Goal: Task Accomplishment & Management: Manage account settings

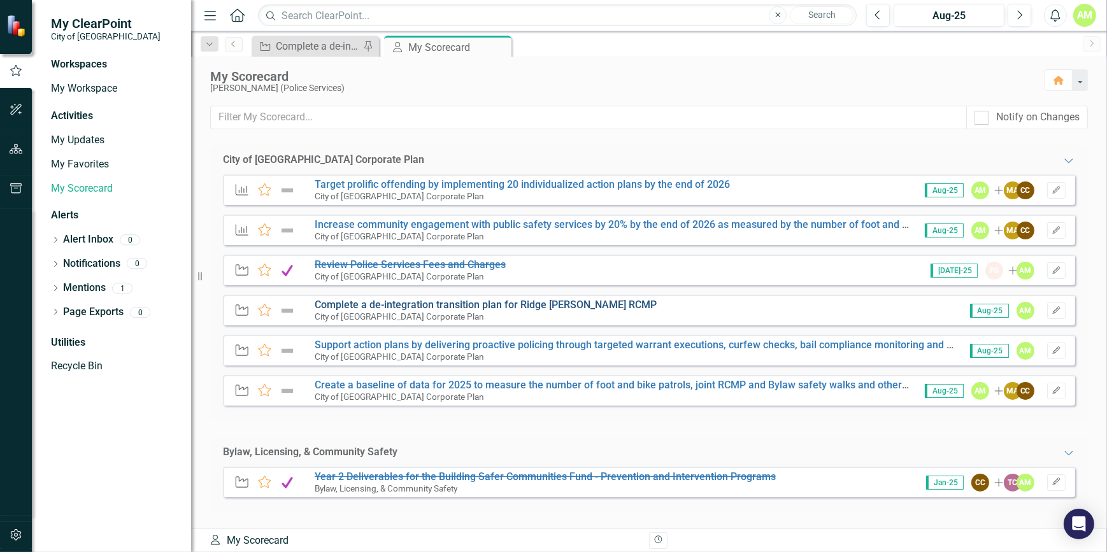
click at [401, 305] on link "Complete a de-integration transition plan for Ridge [PERSON_NAME] RCMP" at bounding box center [486, 305] width 342 height 12
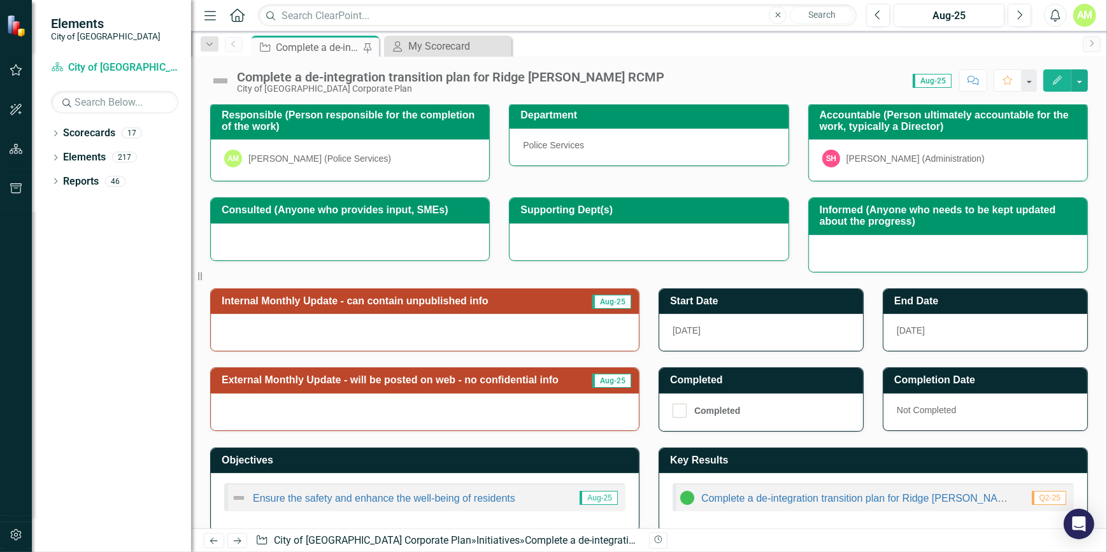
scroll to position [175, 0]
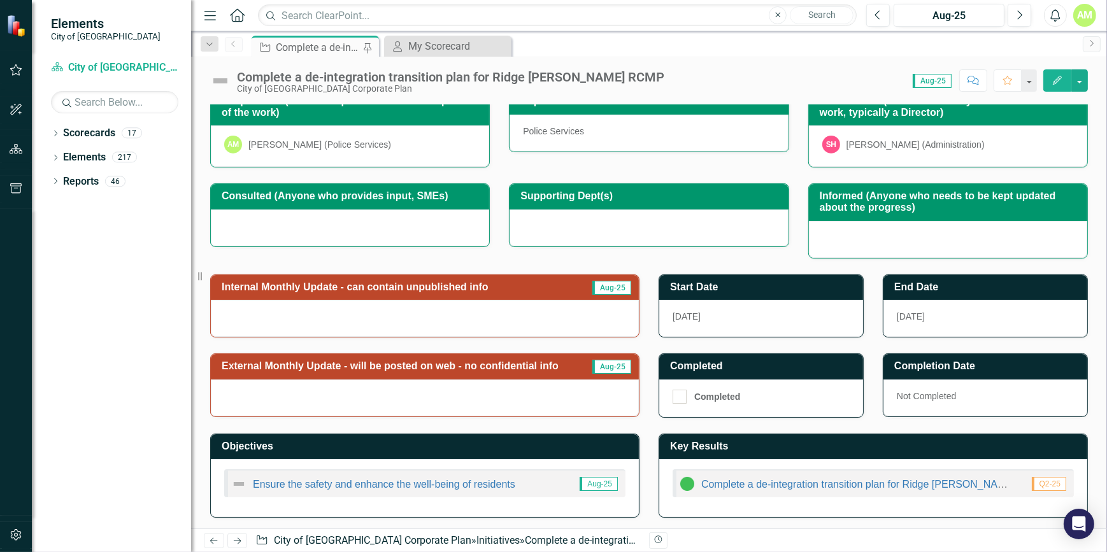
click at [928, 84] on span "Aug-25" at bounding box center [932, 81] width 39 height 14
click at [929, 80] on span "Aug-25" at bounding box center [932, 81] width 39 height 14
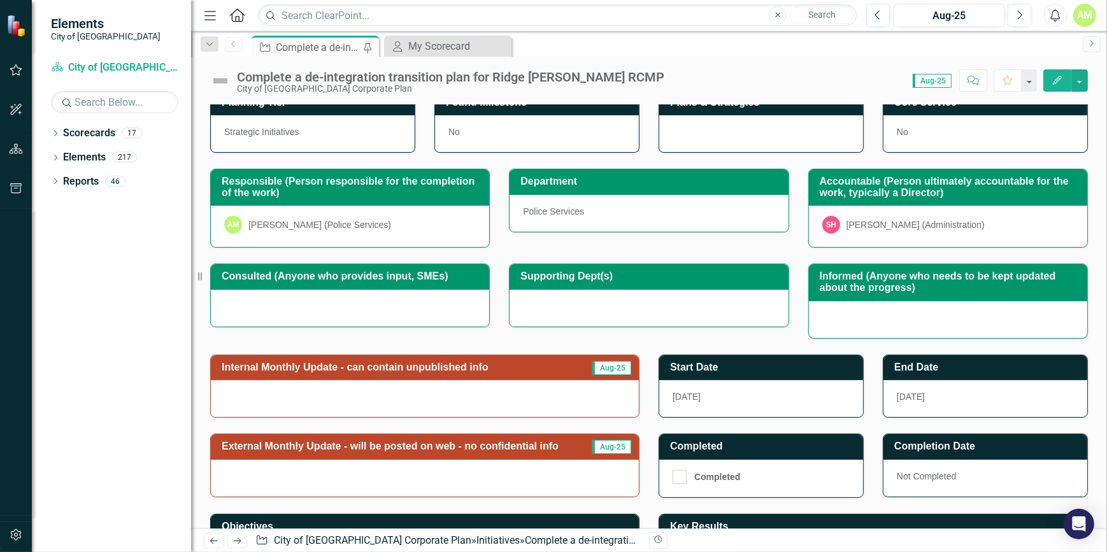
scroll to position [0, 0]
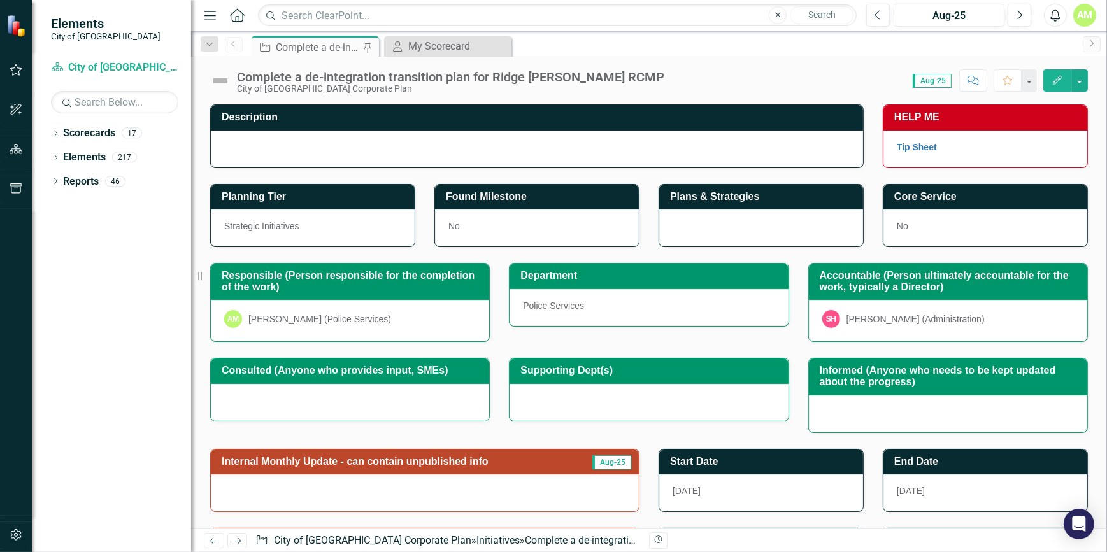
click at [936, 86] on span "Aug-25" at bounding box center [932, 81] width 39 height 14
click at [443, 45] on div "My Scorecard" at bounding box center [450, 46] width 84 height 16
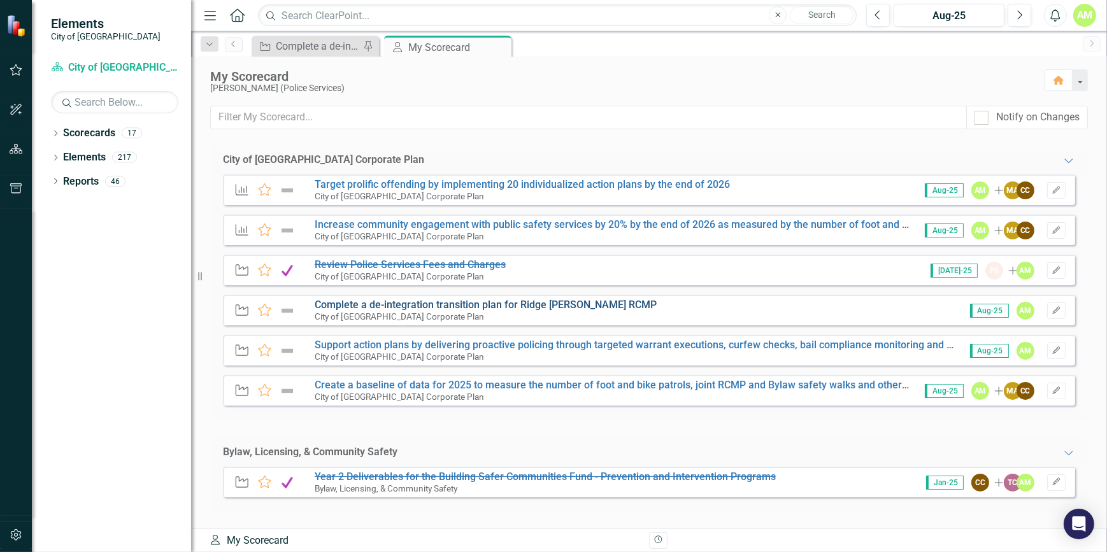
click at [387, 308] on link "Complete a de-integration transition plan for Ridge [PERSON_NAME] RCMP" at bounding box center [486, 305] width 342 height 12
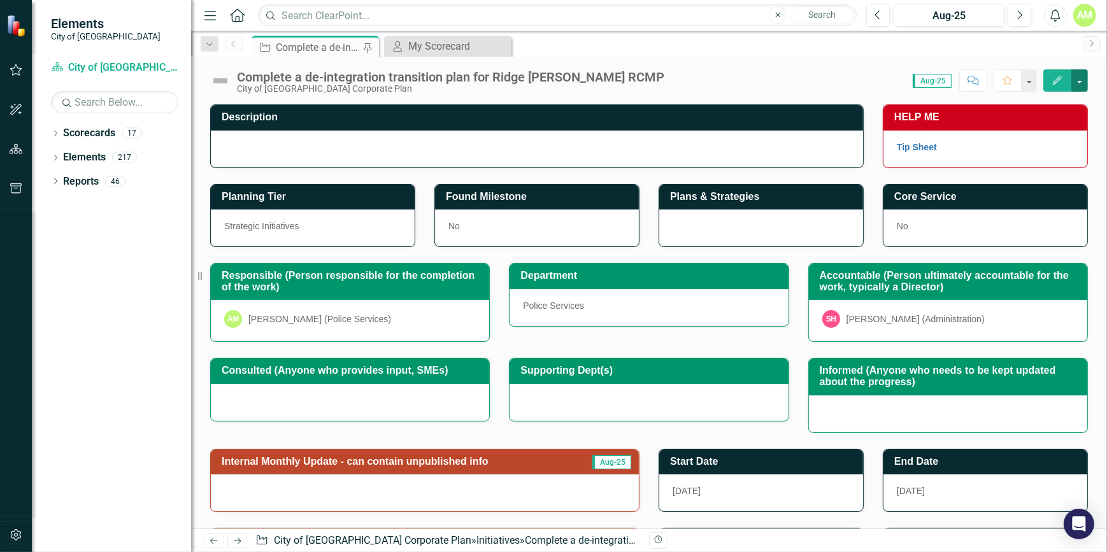
click at [1078, 84] on button "button" at bounding box center [1079, 80] width 17 height 22
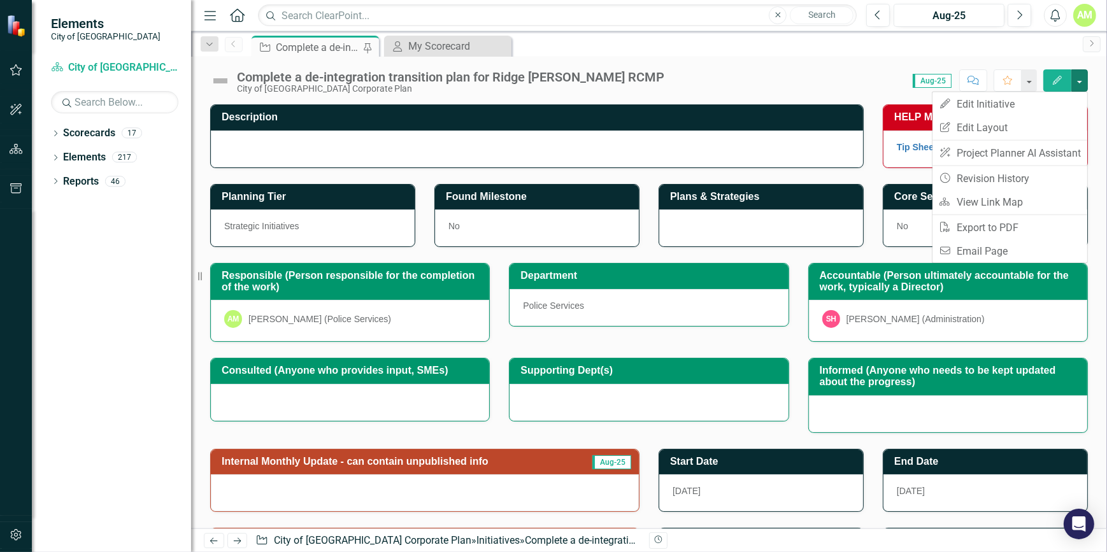
click at [936, 80] on span "Aug-25" at bounding box center [932, 81] width 39 height 14
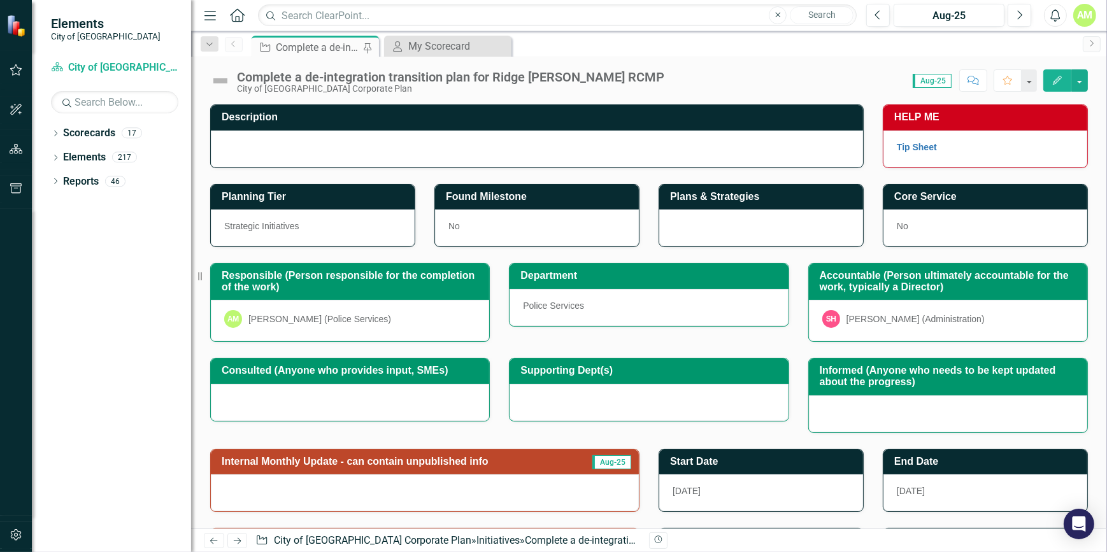
click at [936, 85] on span "Aug-25" at bounding box center [932, 81] width 39 height 14
click at [920, 26] on button "Aug-25" at bounding box center [949, 15] width 111 height 23
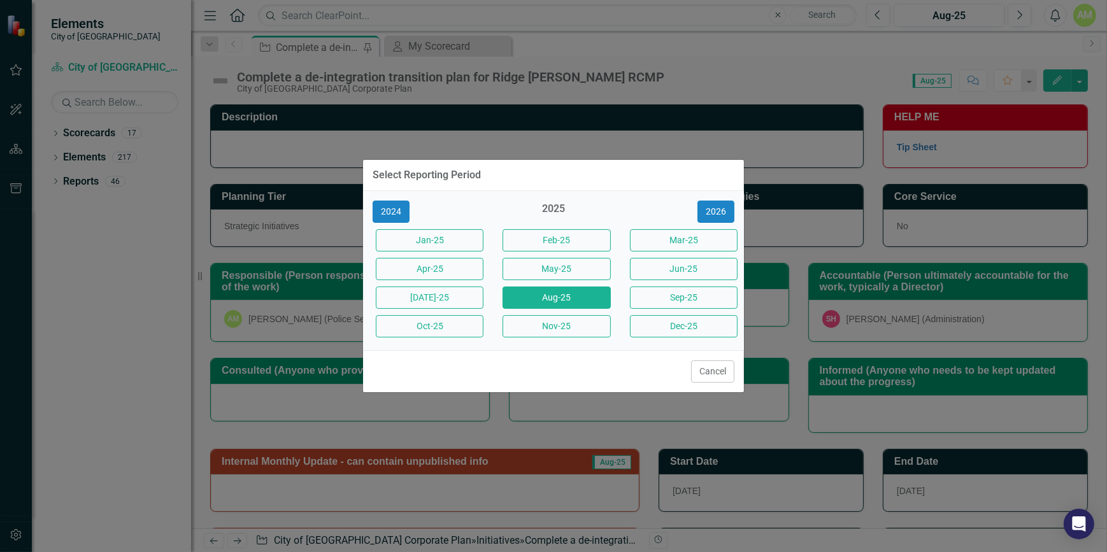
click at [419, 303] on button "[DATE]-25" at bounding box center [430, 298] width 108 height 22
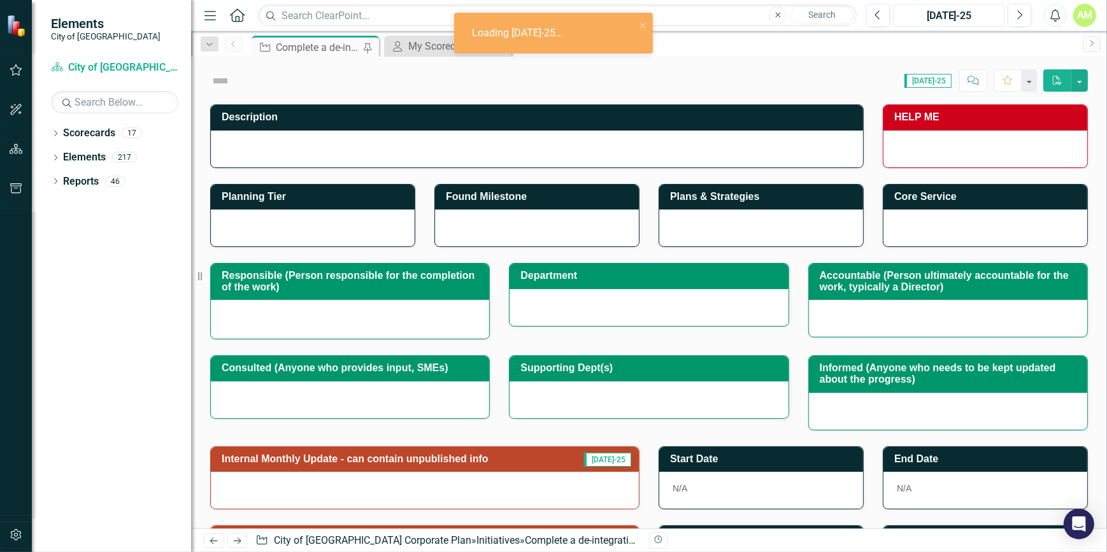
scroll to position [151, 0]
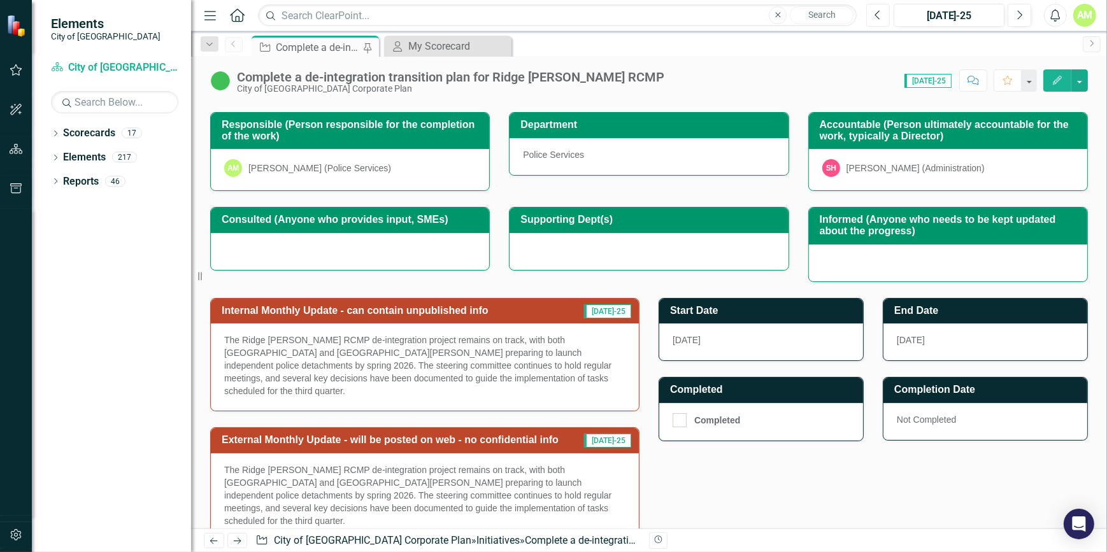
click at [878, 8] on button "Previous" at bounding box center [878, 15] width 24 height 23
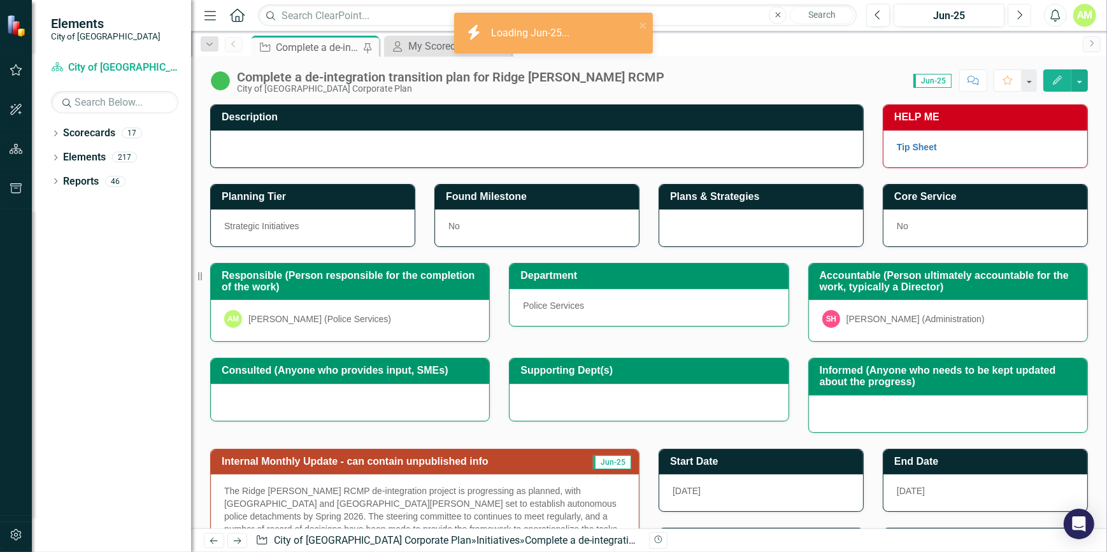
click at [1015, 14] on button "Next" at bounding box center [1020, 15] width 24 height 23
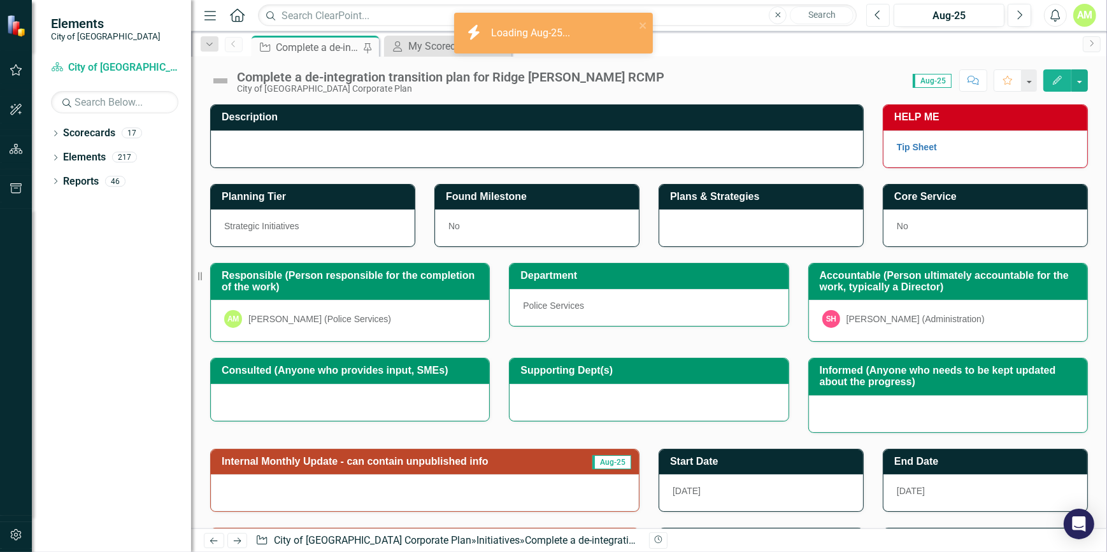
click at [879, 16] on icon "Previous" at bounding box center [878, 15] width 7 height 11
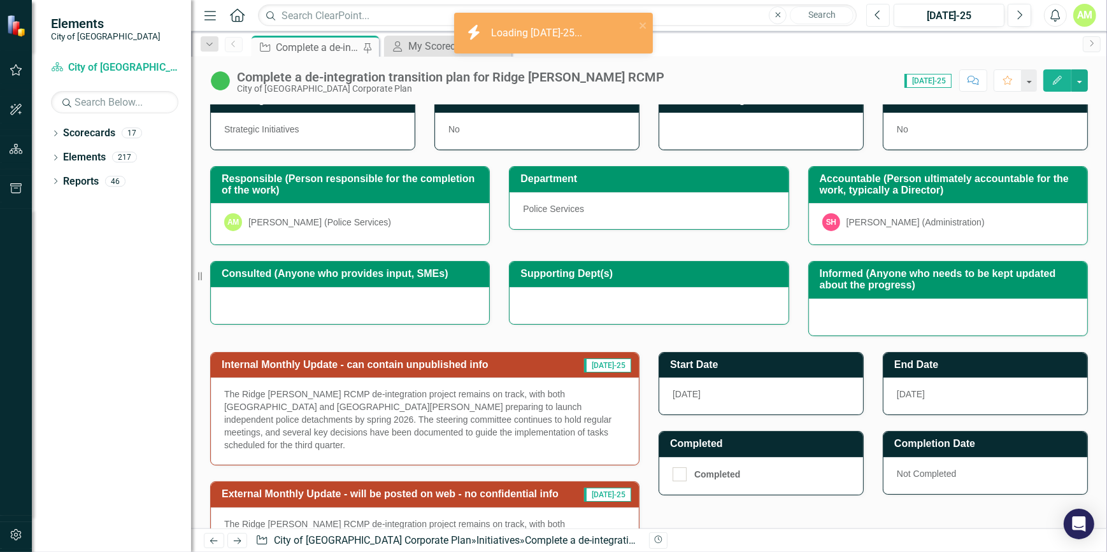
scroll to position [248, 0]
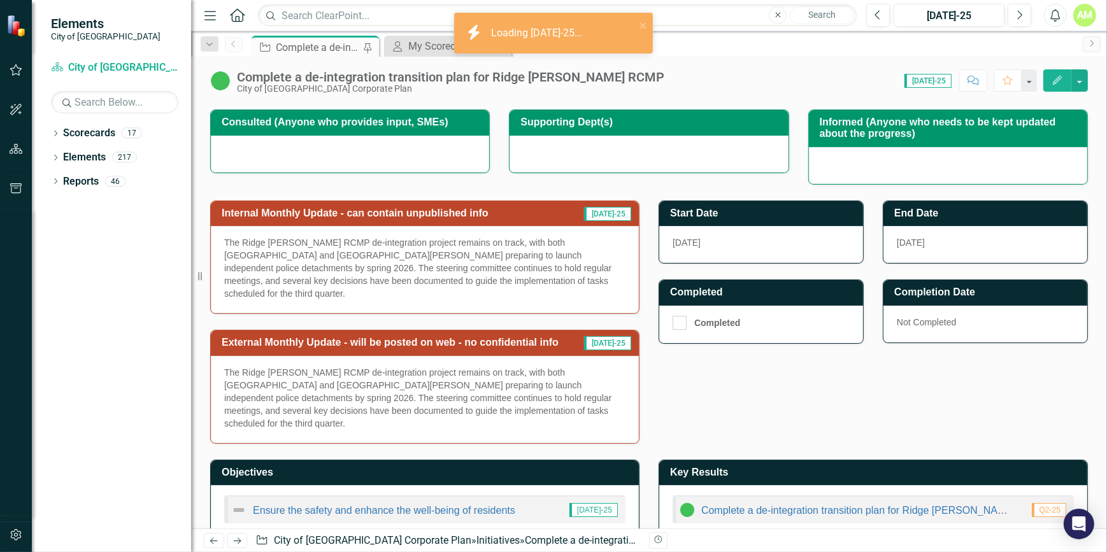
click at [547, 407] on div "The Ridge [PERSON_NAME] RCMP de-integration project remains on track, with both…" at bounding box center [425, 399] width 428 height 87
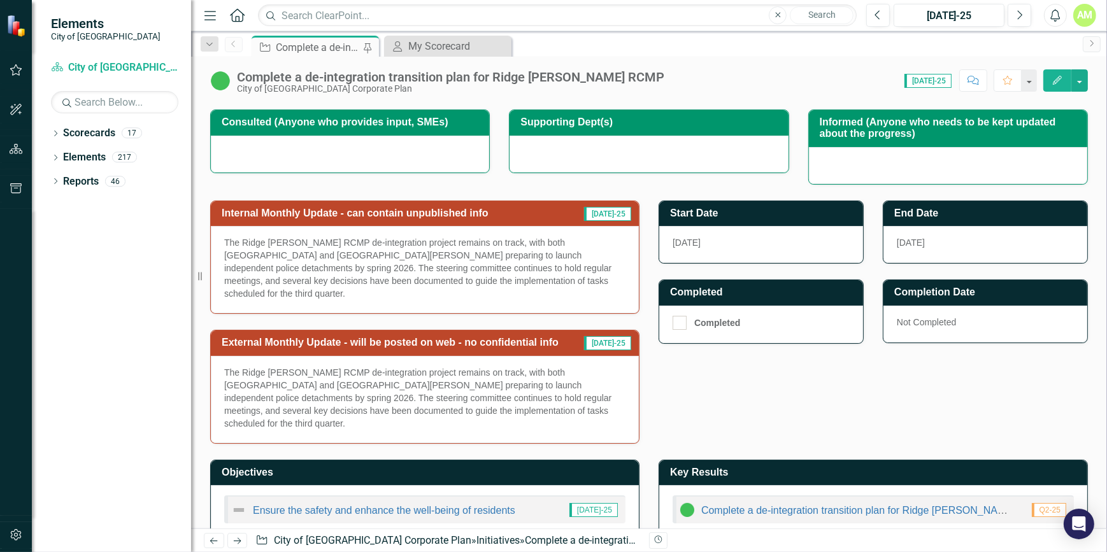
drag, startPoint x: 487, startPoint y: 402, endPoint x: 344, endPoint y: 375, distance: 145.2
click at [318, 373] on p "The Ridge [PERSON_NAME] RCMP de-integration project remains on track, with both…" at bounding box center [424, 398] width 401 height 64
click at [1049, 76] on button "Edit" at bounding box center [1057, 80] width 28 height 22
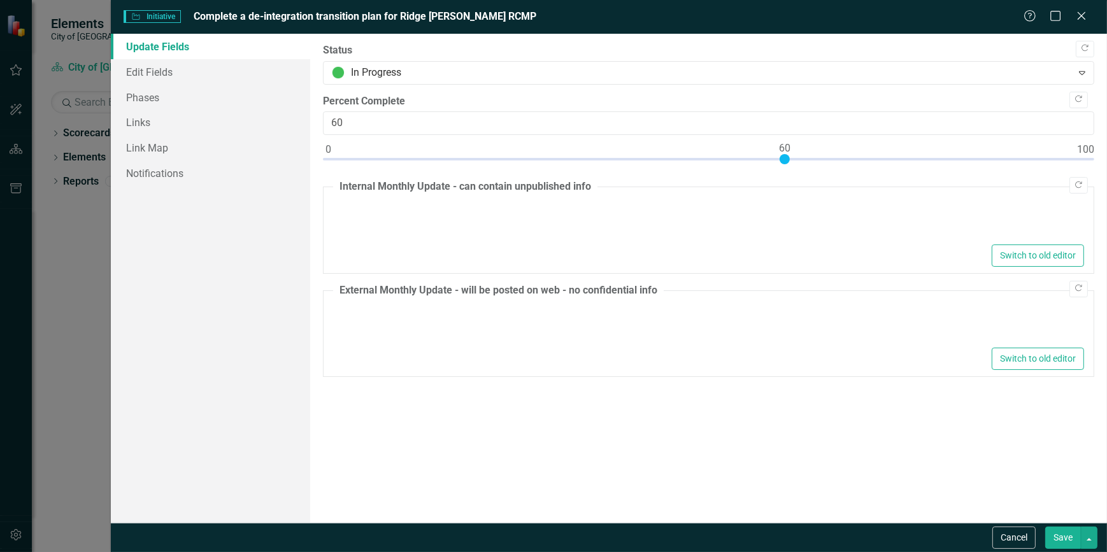
type textarea "<p>The Ridge [PERSON_NAME] RCMP de-integration project remains on track, with b…"
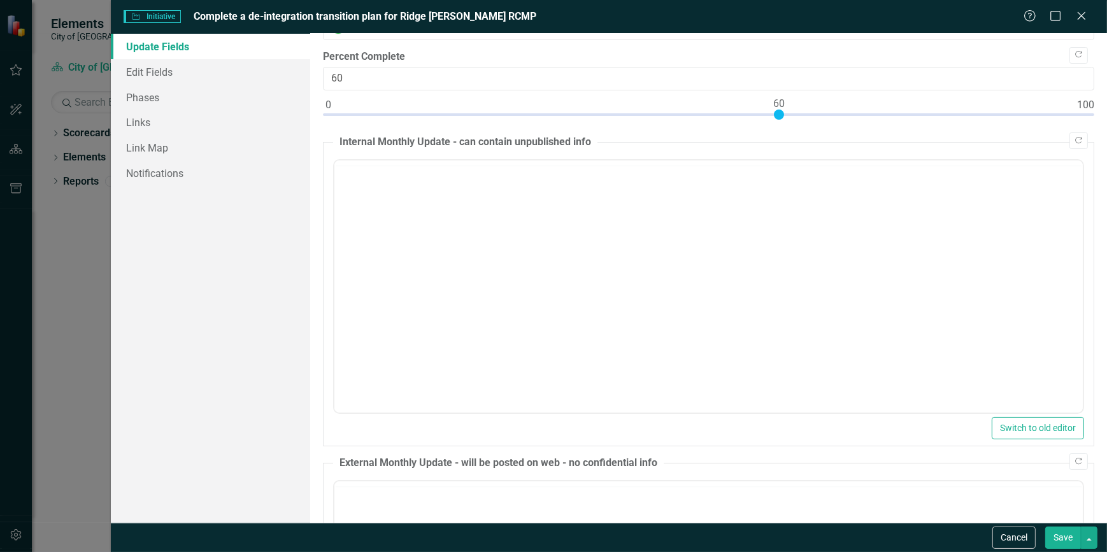
scroll to position [57, 0]
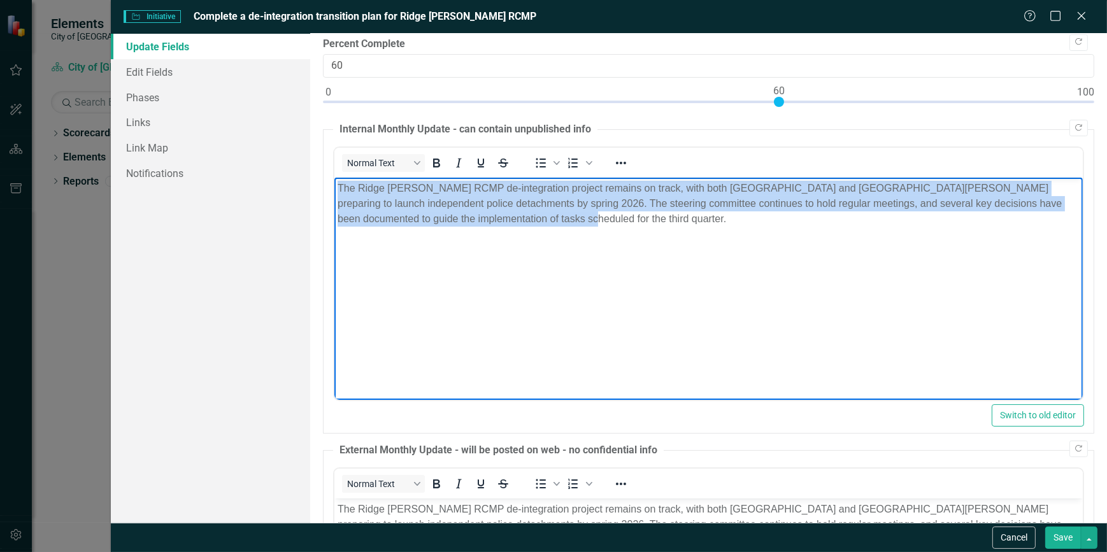
drag, startPoint x: 598, startPoint y: 276, endPoint x: 271, endPoint y: 173, distance: 343.1
click at [334, 178] on html "The Ridge [PERSON_NAME] RCMP de-integration project remains on track, with both…" at bounding box center [708, 273] width 748 height 191
copy p "The Ridge [PERSON_NAME] RCMP de-integration project remains on track, with both…"
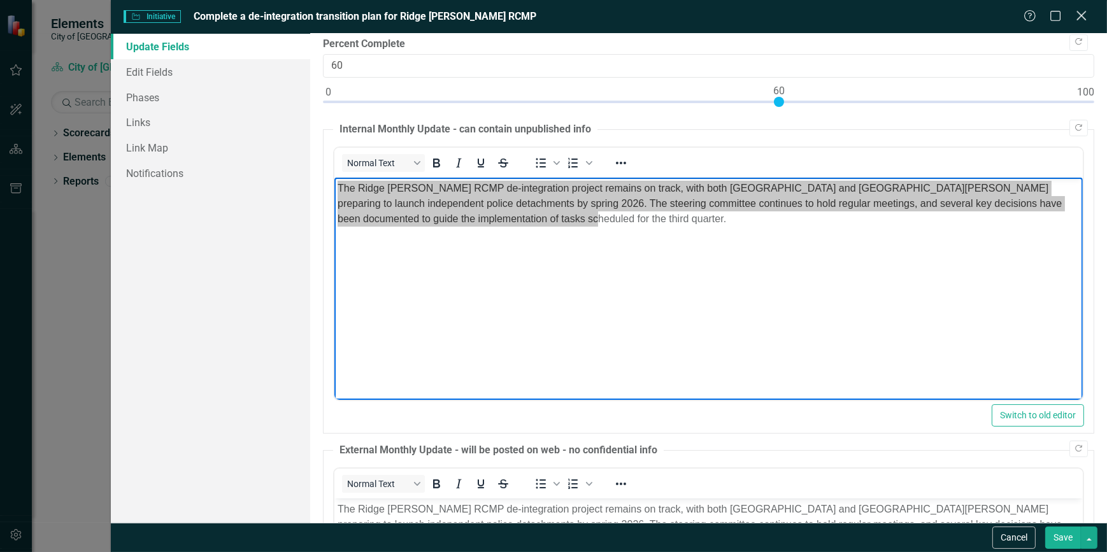
click at [1084, 18] on icon "Close" at bounding box center [1081, 16] width 16 height 12
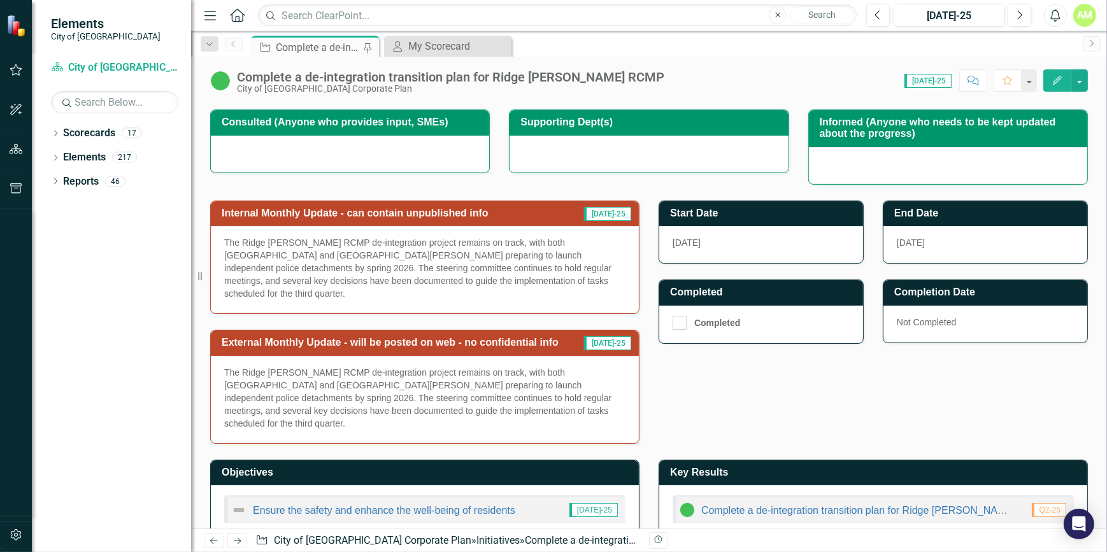
click at [434, 34] on div "Dropdown Search Initiative Complete a de-integration transition plan for Ridge …" at bounding box center [649, 43] width 916 height 25
click at [436, 50] on div "My Scorecard" at bounding box center [450, 46] width 84 height 16
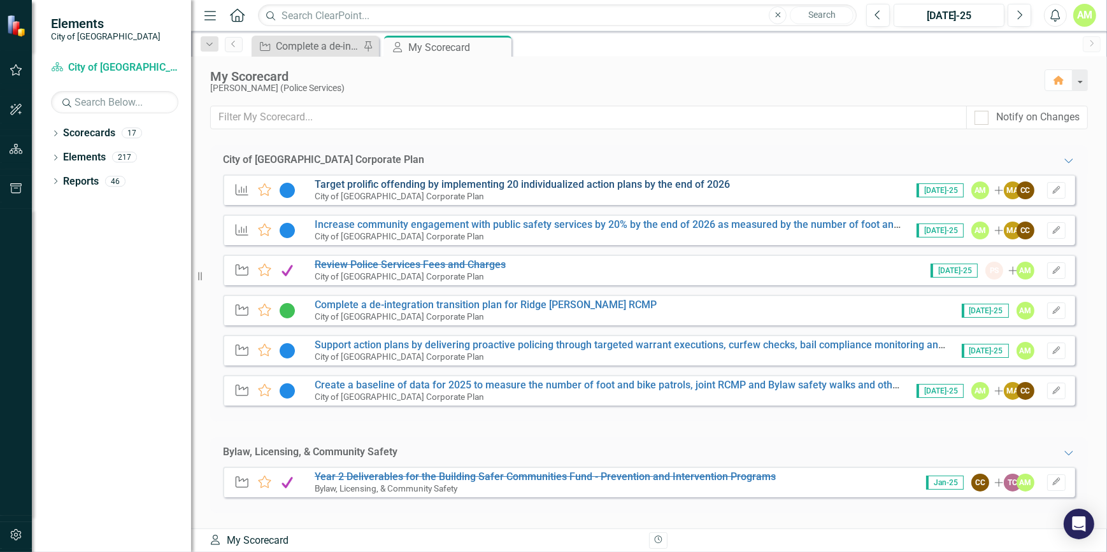
click at [409, 186] on link "Target prolific offending by implementing 20 individualized action plans by the…" at bounding box center [522, 184] width 415 height 12
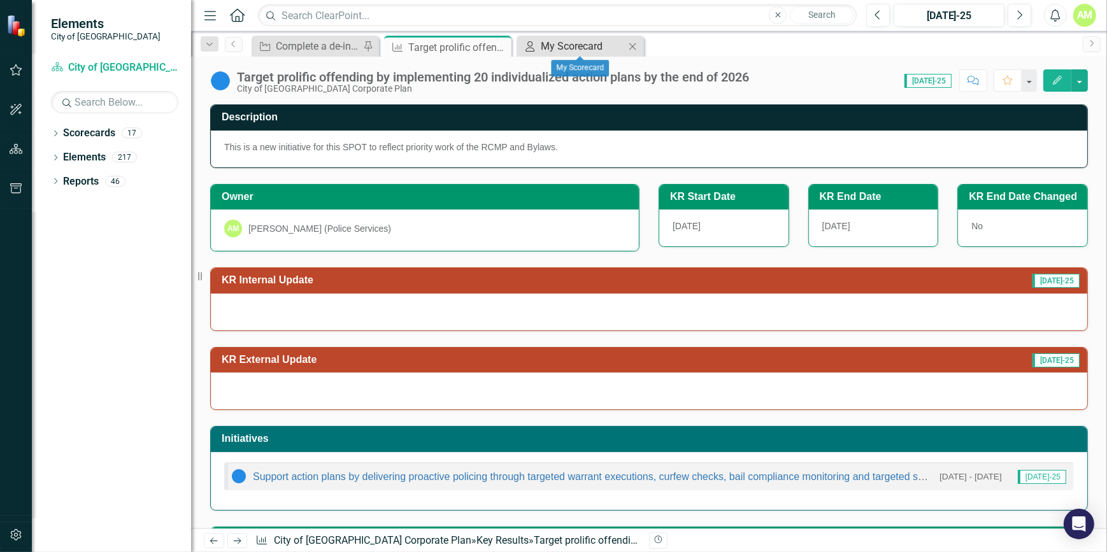
click at [576, 45] on div "My Scorecard" at bounding box center [583, 46] width 84 height 16
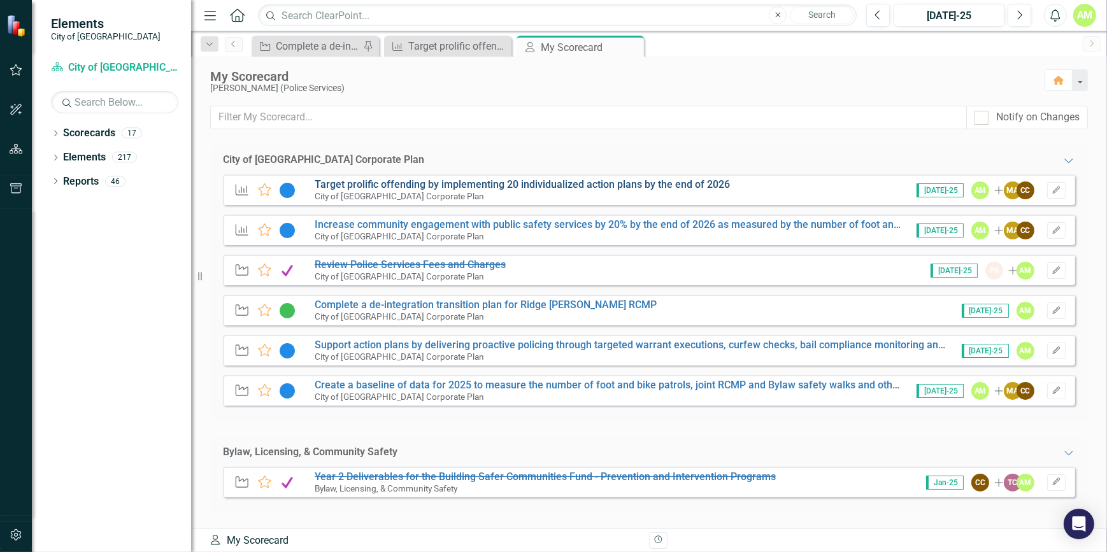
click at [389, 183] on link "Target prolific offending by implementing 20 individualized action plans by the…" at bounding box center [522, 184] width 415 height 12
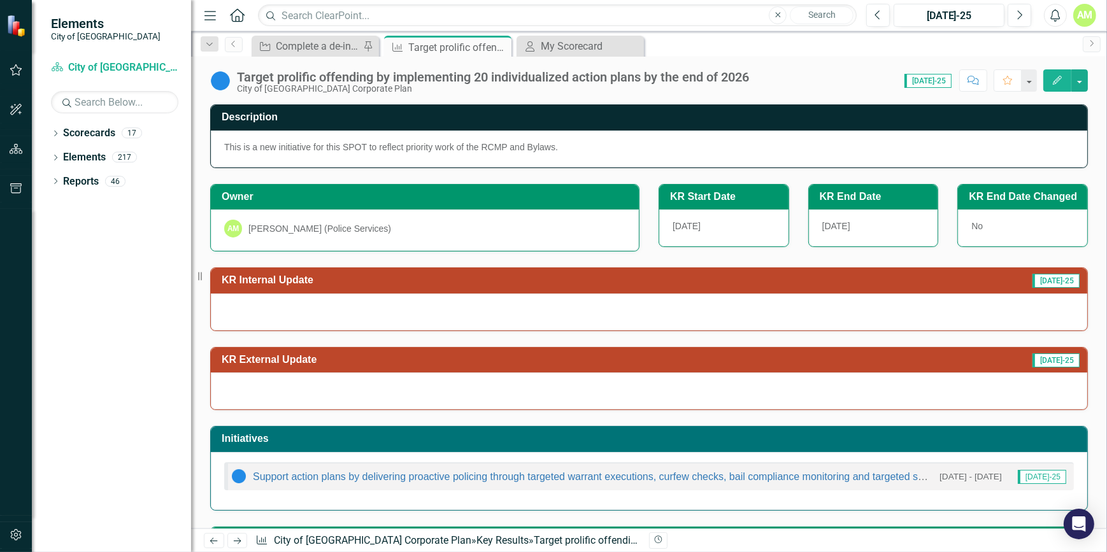
click at [217, 80] on img at bounding box center [220, 81] width 20 height 20
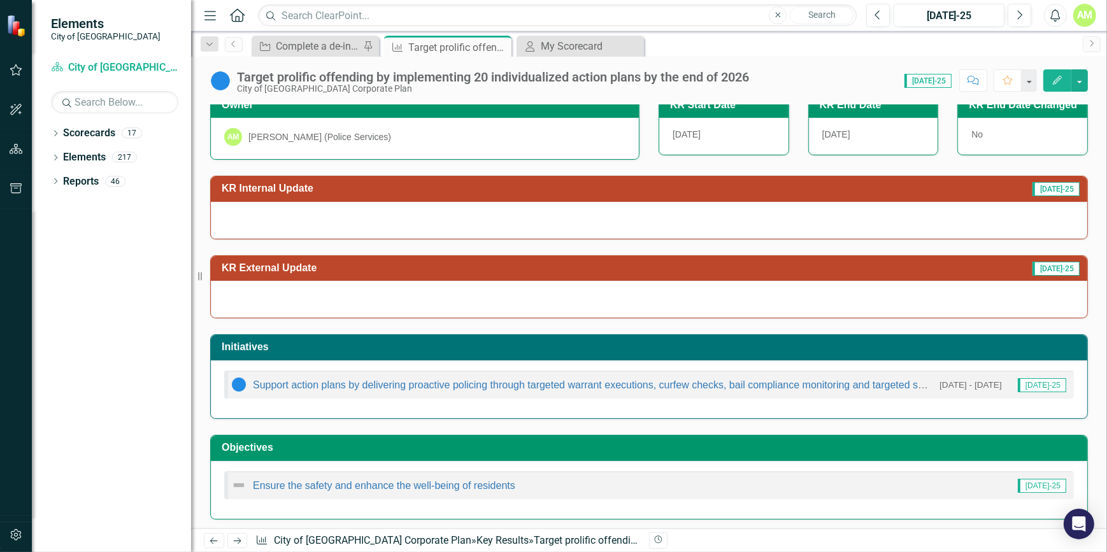
scroll to position [93, 0]
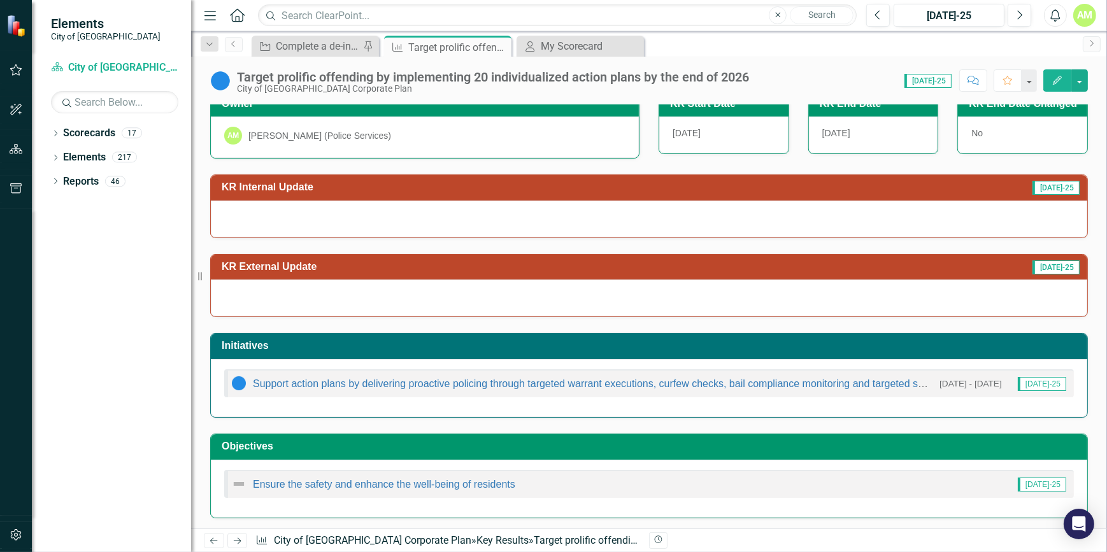
click at [1061, 80] on icon "Edit" at bounding box center [1057, 80] width 11 height 9
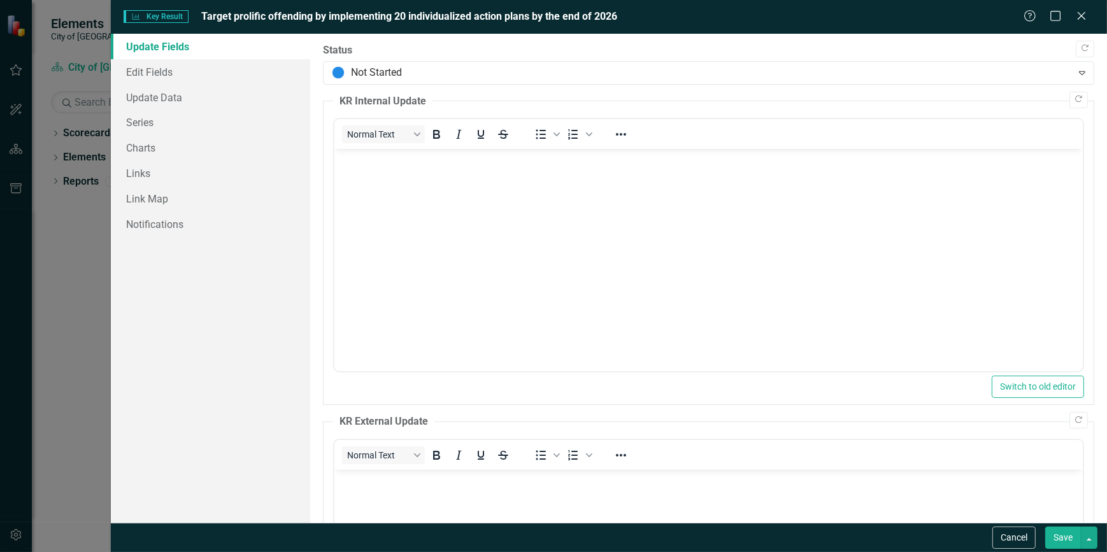
scroll to position [0, 0]
click at [1083, 11] on icon "Close" at bounding box center [1081, 16] width 16 height 12
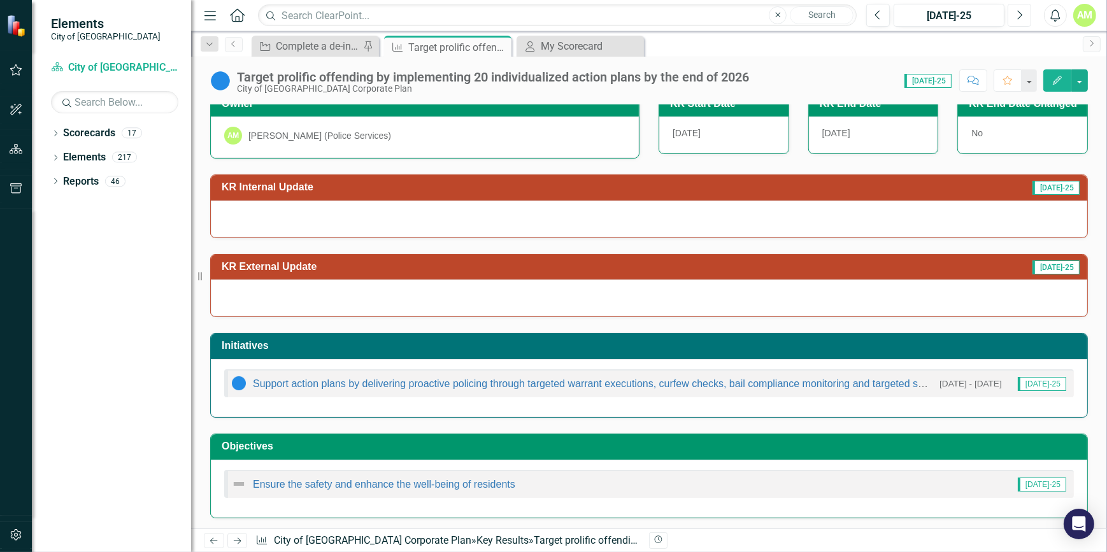
click at [1016, 16] on icon "Next" at bounding box center [1019, 15] width 7 height 11
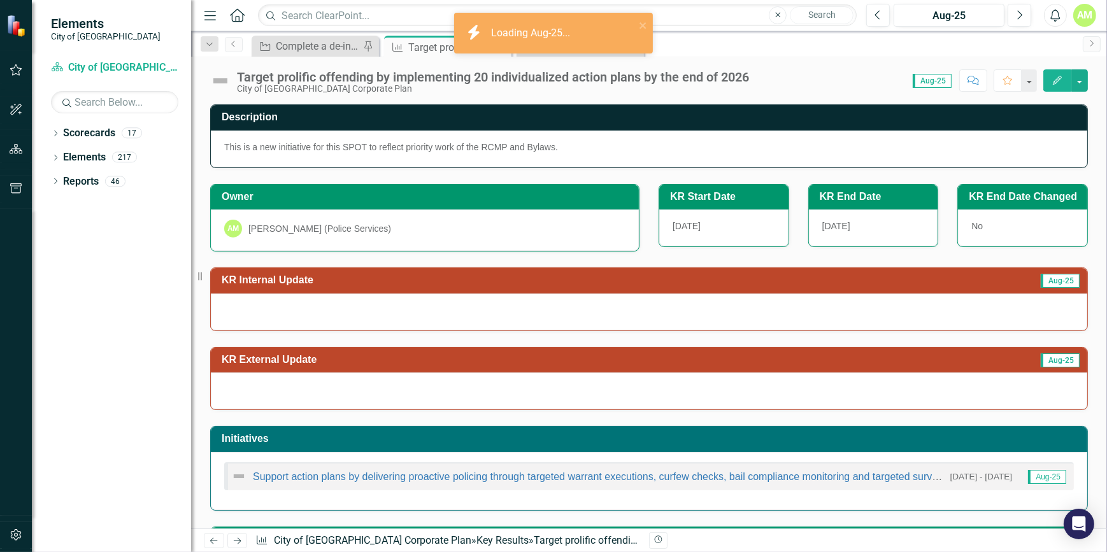
click at [1055, 84] on icon "Edit" at bounding box center [1057, 80] width 11 height 9
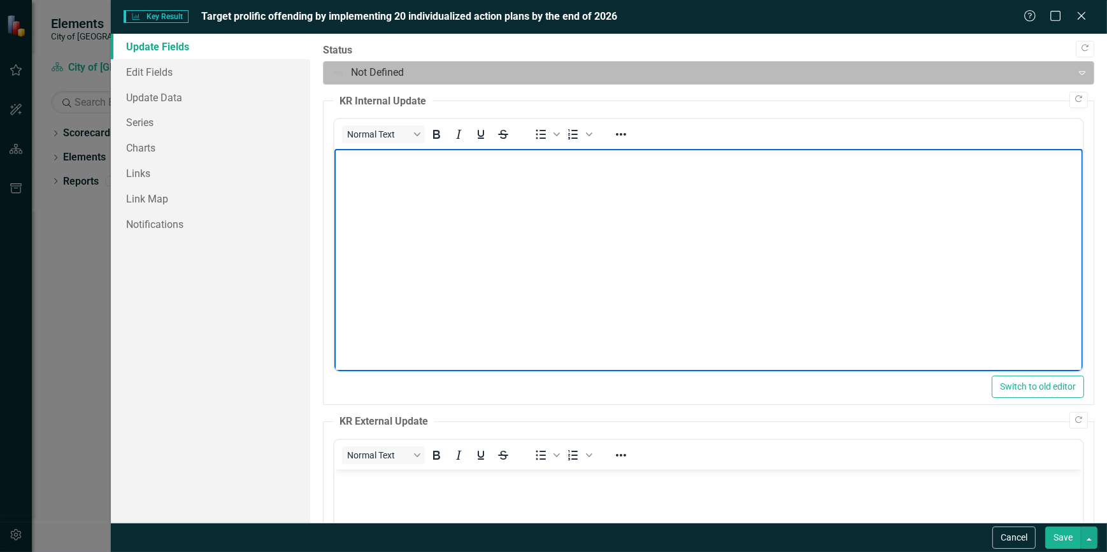
click at [651, 76] on div at bounding box center [698, 72] width 733 height 17
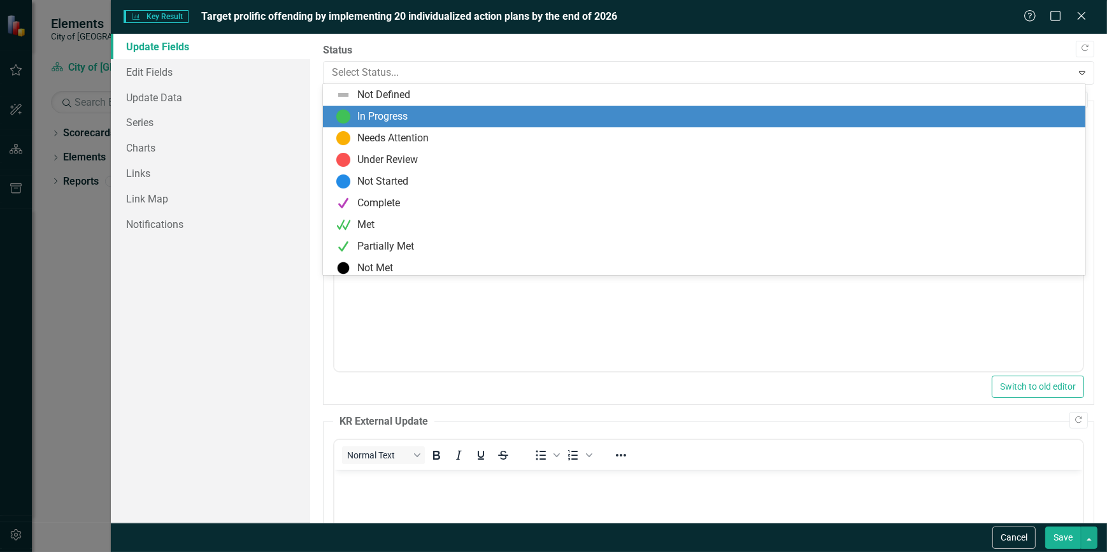
click at [630, 124] on div "In Progress" at bounding box center [707, 116] width 742 height 15
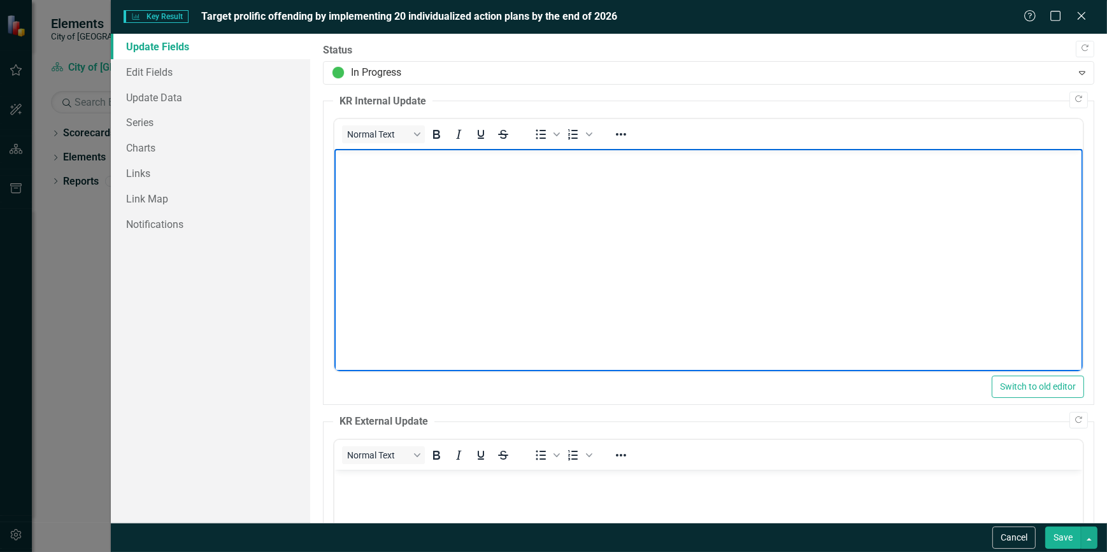
click at [403, 340] on html at bounding box center [708, 244] width 748 height 191
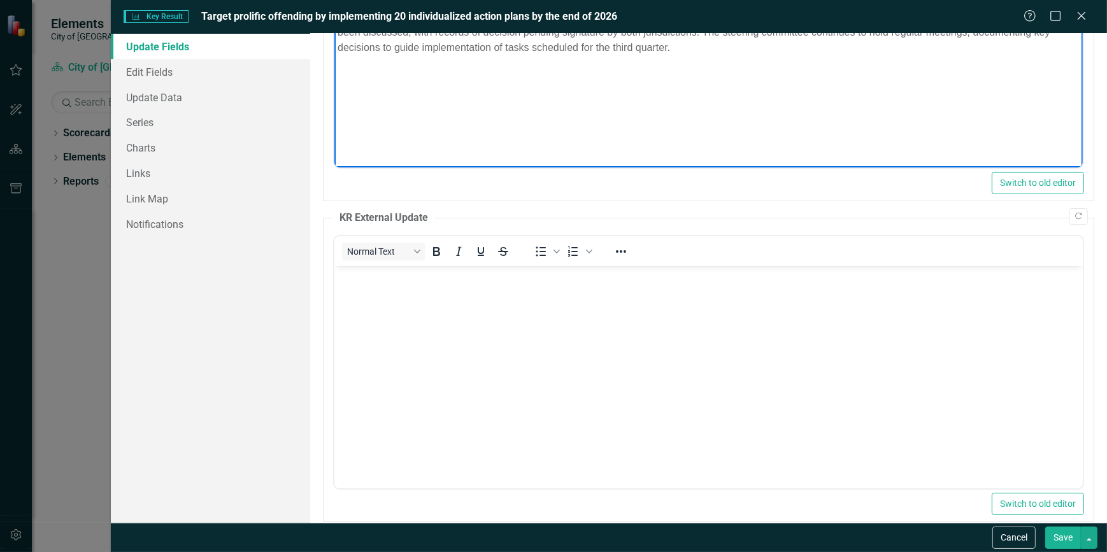
scroll to position [231, 0]
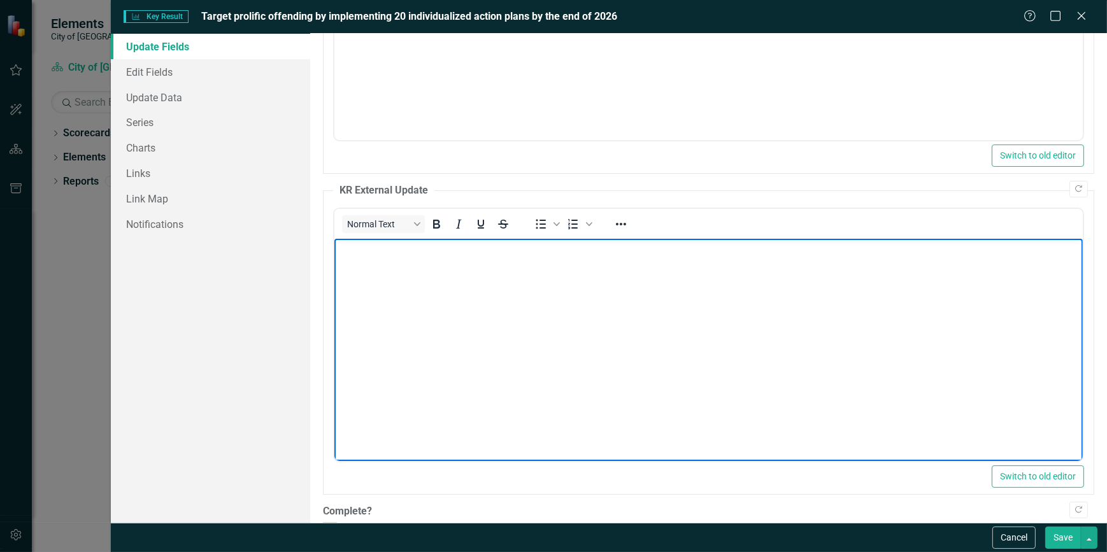
click at [458, 306] on body "Rich Text Area. Press ALT-0 for help." at bounding box center [708, 334] width 748 height 191
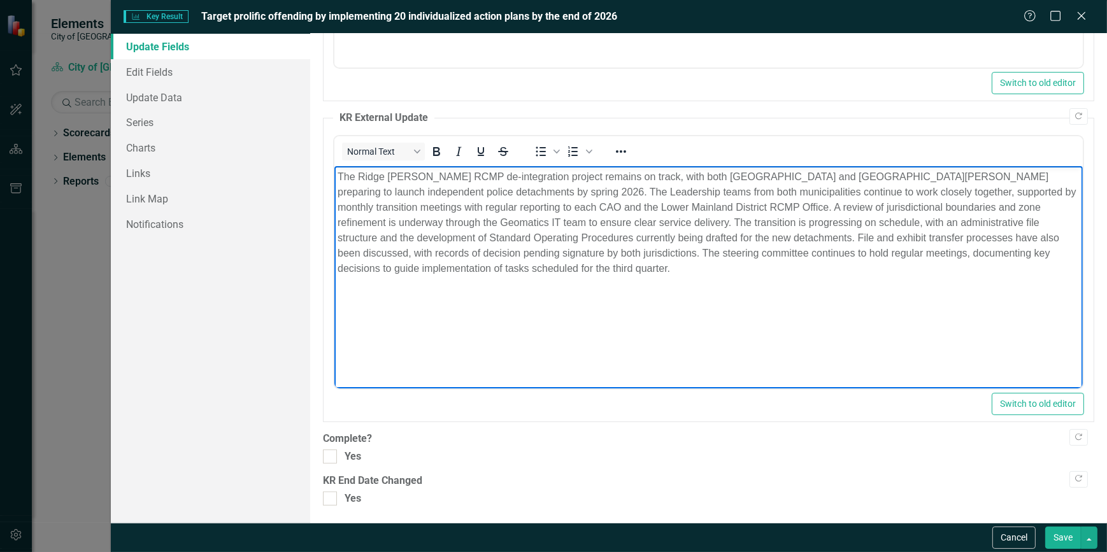
scroll to position [306, 0]
click at [1054, 536] on button "Save" at bounding box center [1063, 538] width 36 height 22
